Goal: Task Accomplishment & Management: Manage account settings

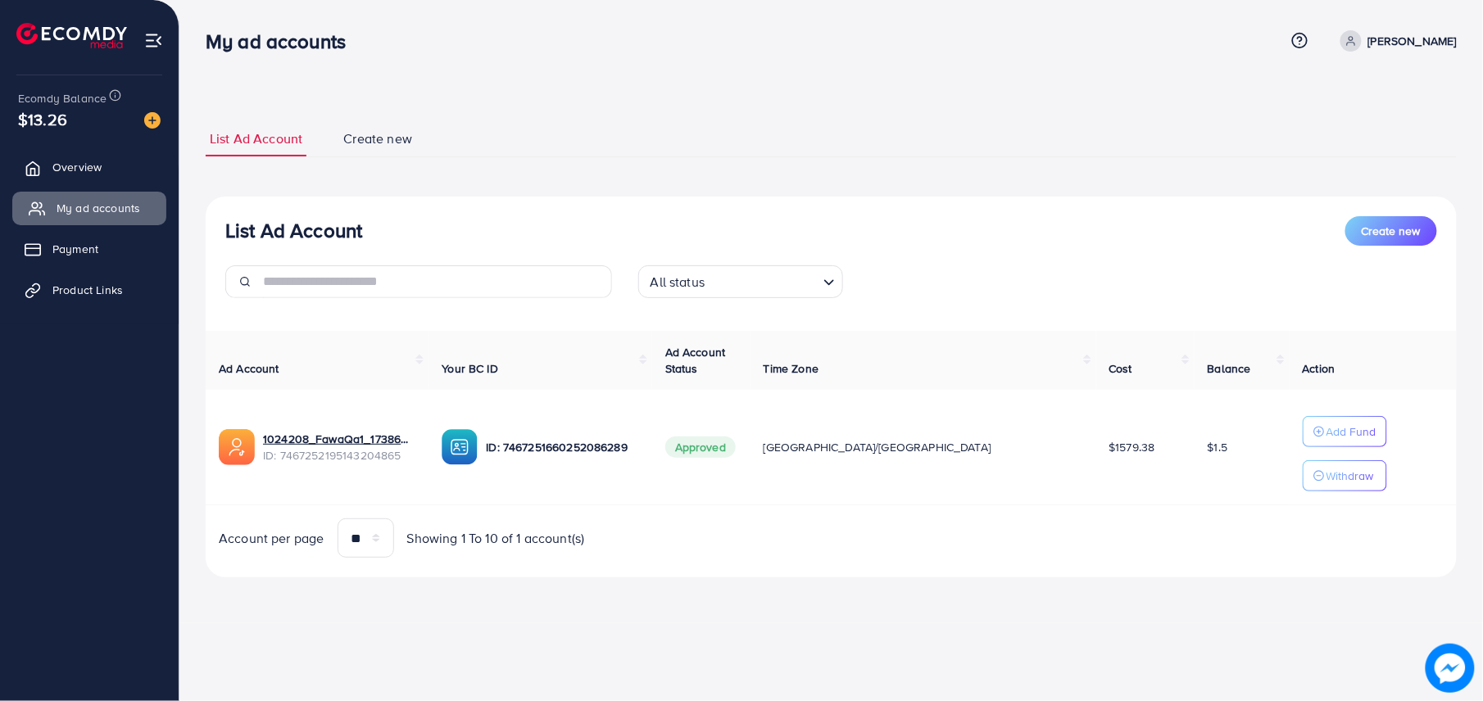
drag, startPoint x: 79, startPoint y: 158, endPoint x: 93, endPoint y: 207, distance: 51.3
click at [79, 158] on link "Overview" at bounding box center [89, 167] width 154 height 33
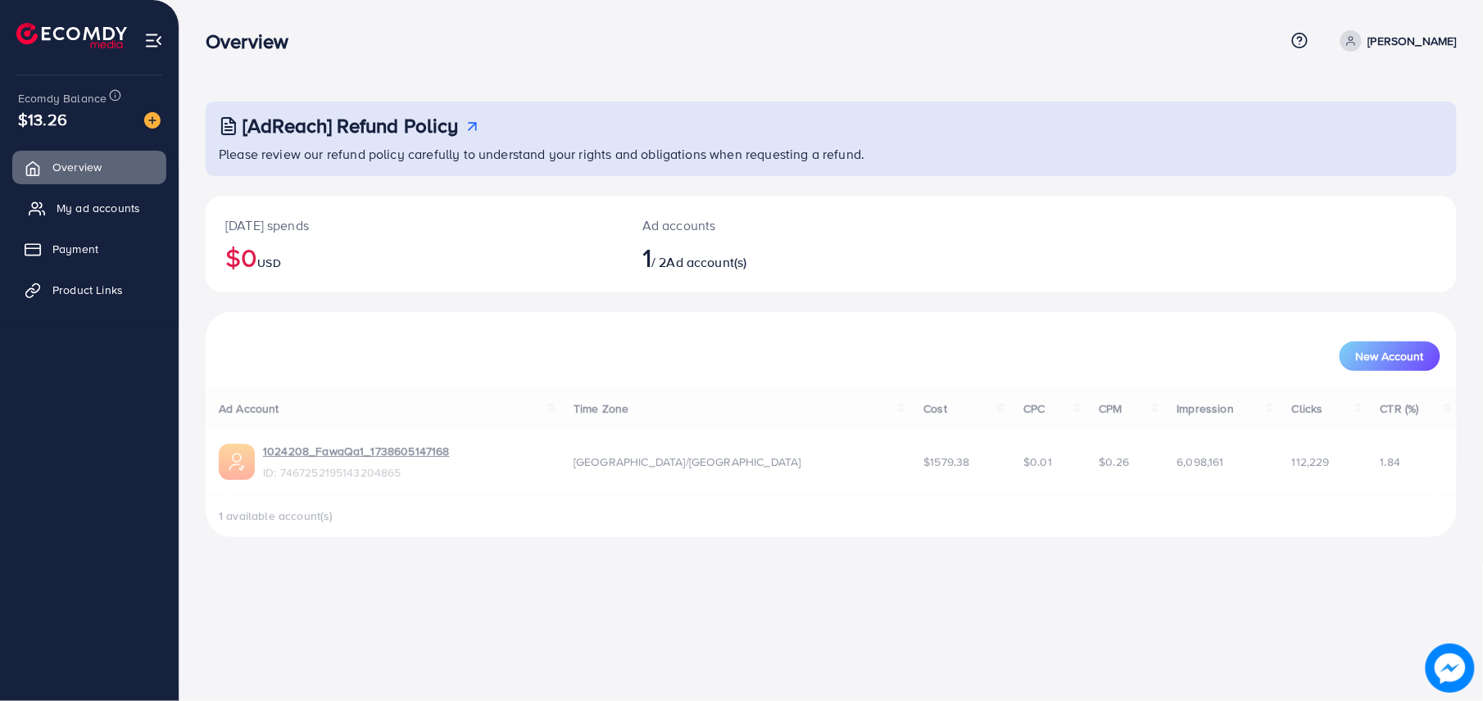
click at [93, 207] on span "My ad accounts" at bounding box center [99, 208] width 84 height 16
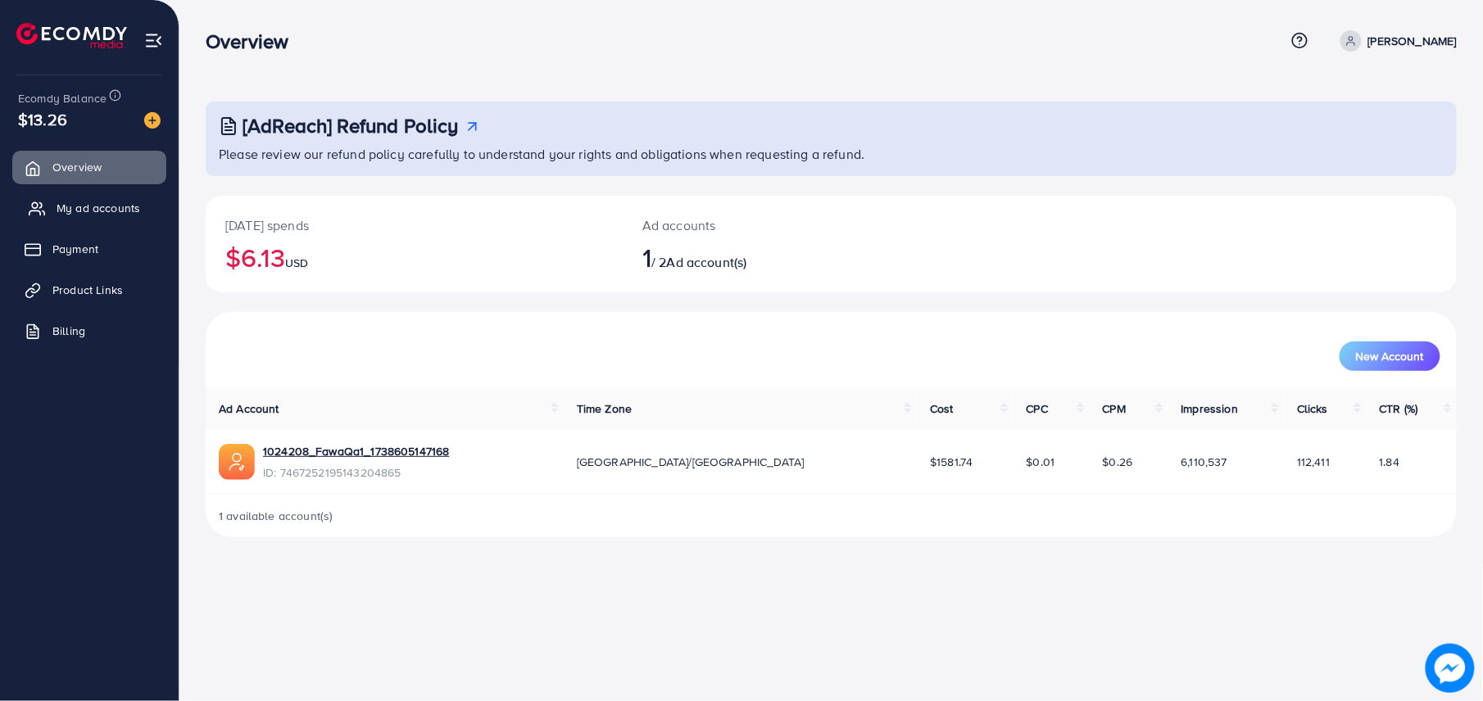
click at [69, 197] on link "My ad accounts" at bounding box center [89, 208] width 154 height 33
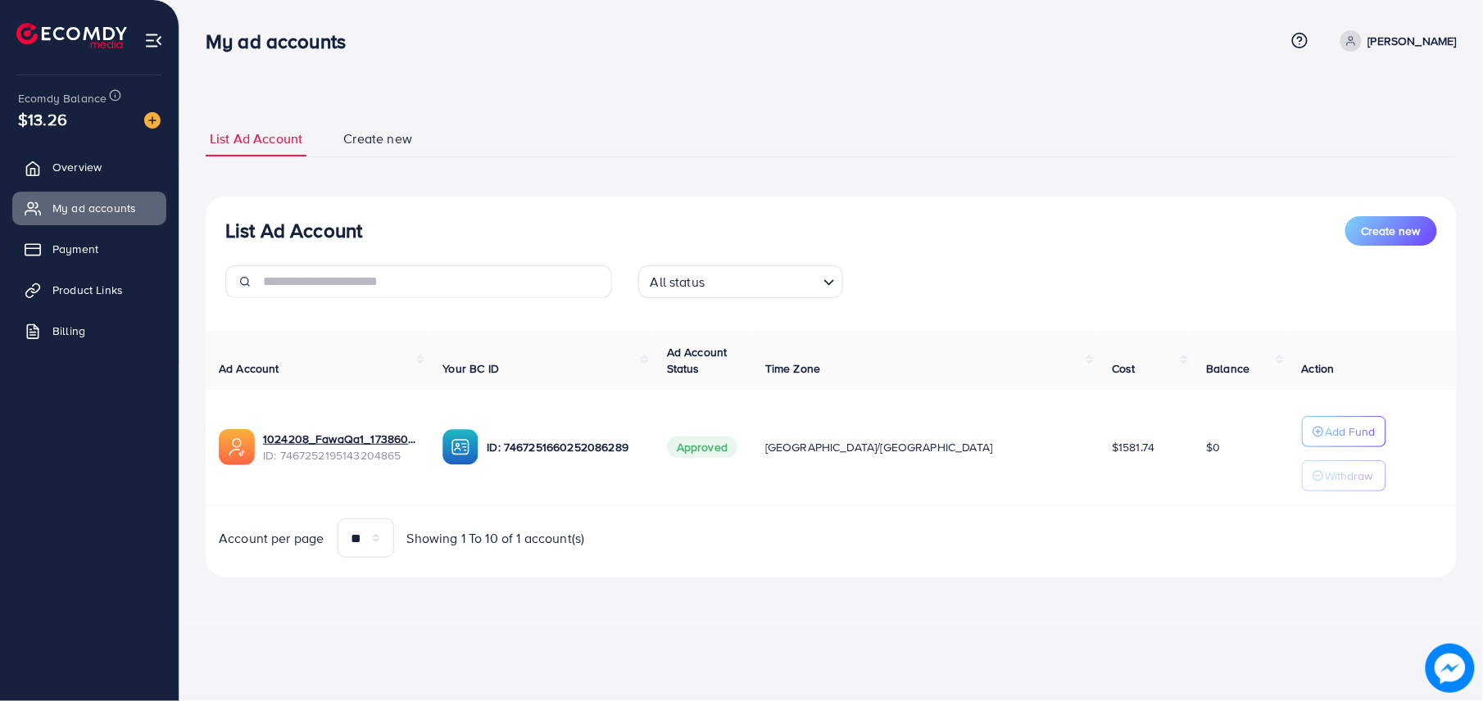
click at [1473, 352] on div "List Ad Account Create new List Ad Account Create new All status Loading... Ad …" at bounding box center [830, 311] width 1303 height 623
